Goal: Find specific page/section: Find specific page/section

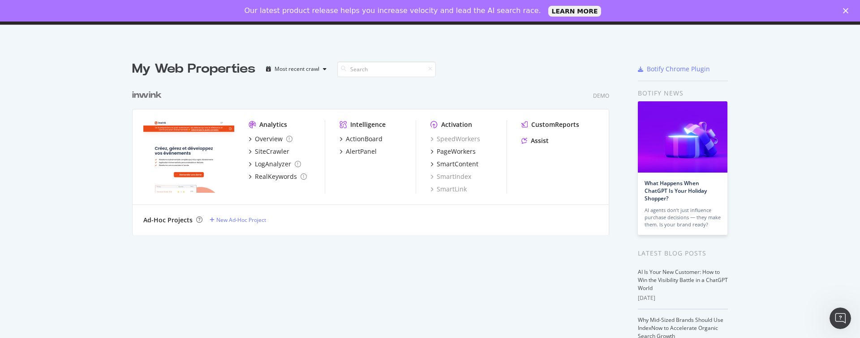
scroll to position [338, 860]
click at [455, 150] on div "PageWorkers" at bounding box center [455, 151] width 39 height 9
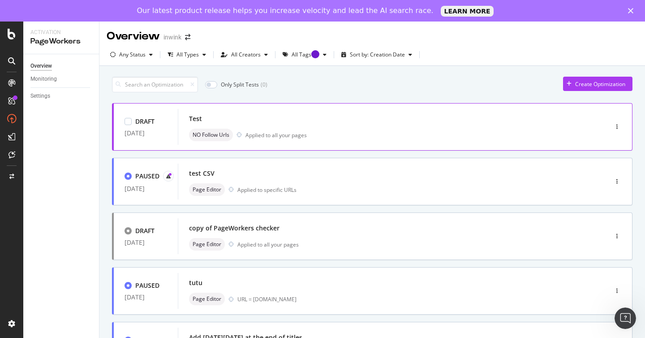
click at [556, 120] on div "Test" at bounding box center [379, 118] width 381 height 13
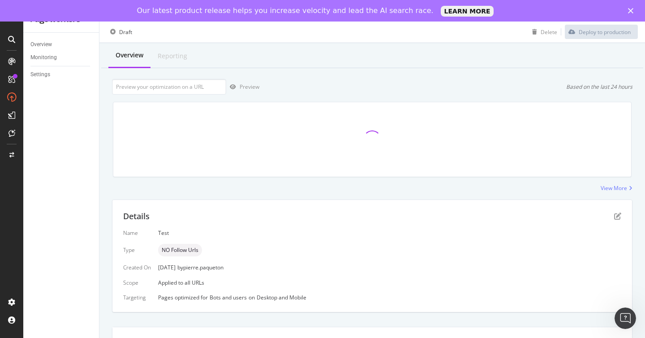
scroll to position [16, 0]
